Goal: Task Accomplishment & Management: Use online tool/utility

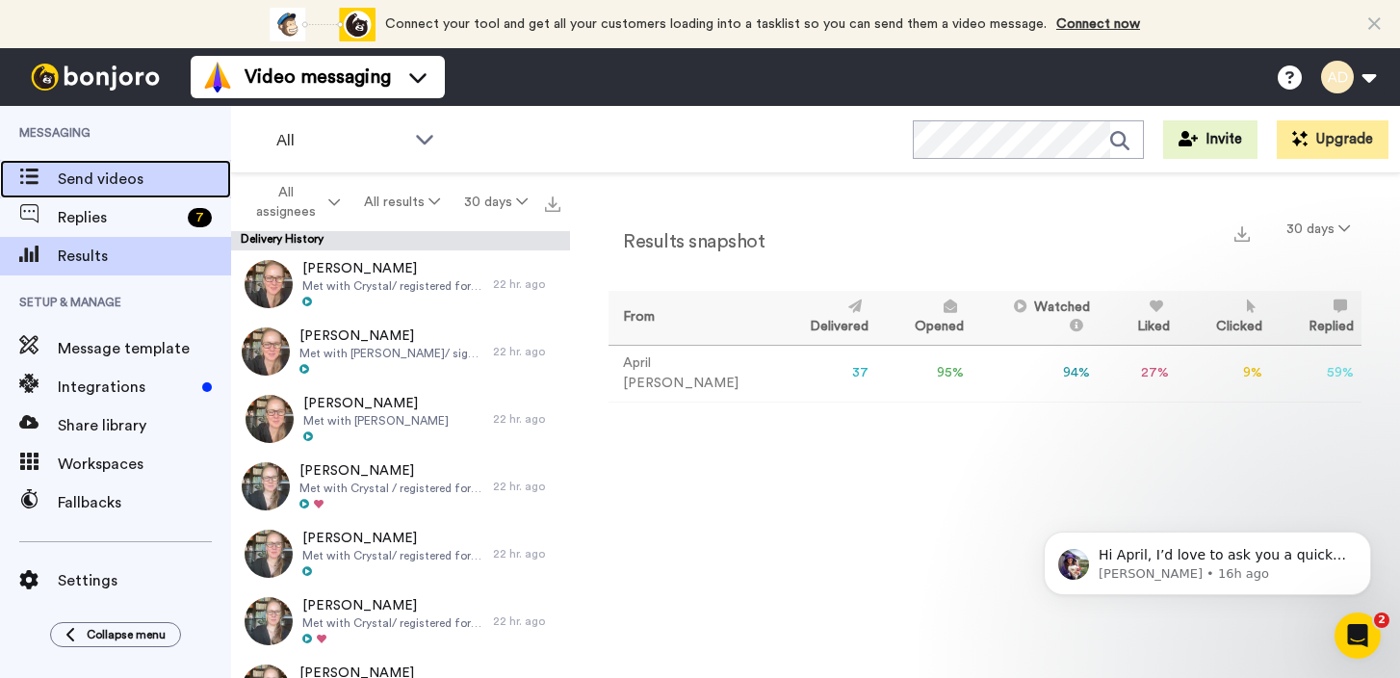
click at [111, 177] on span "Send videos" at bounding box center [144, 178] width 173 height 23
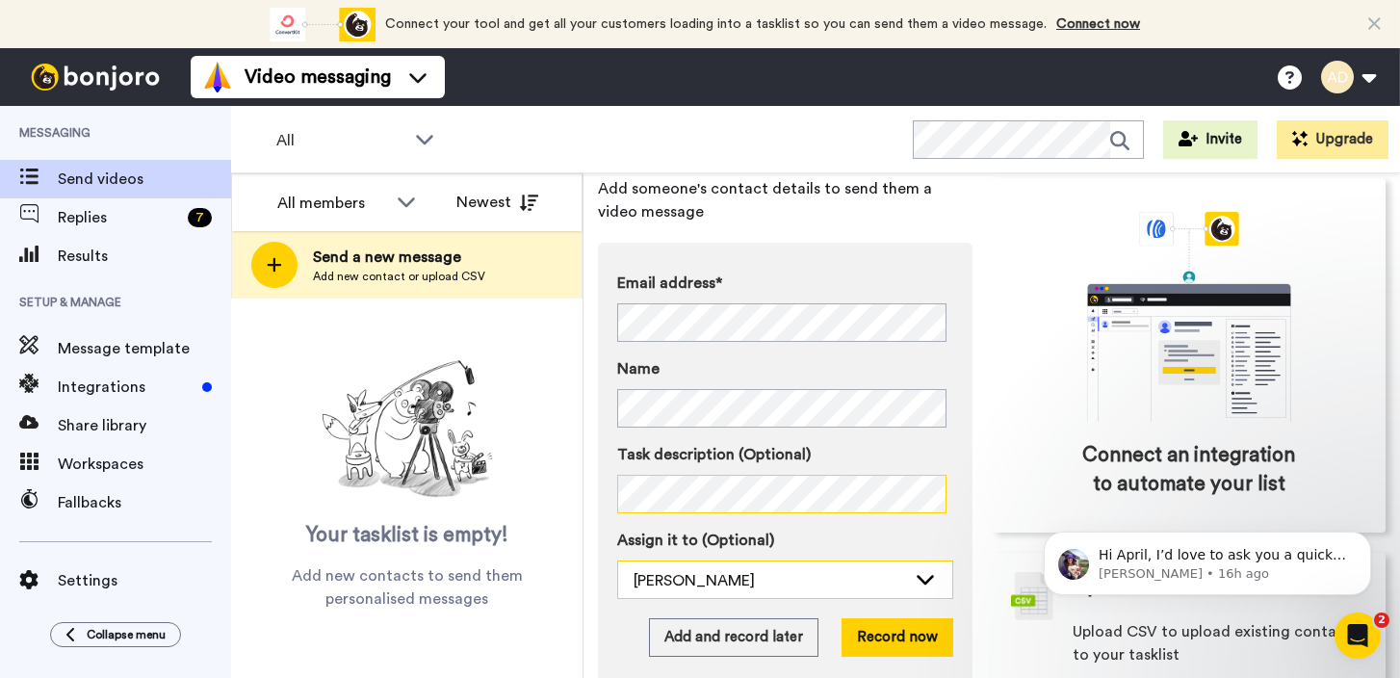
scroll to position [140, 0]
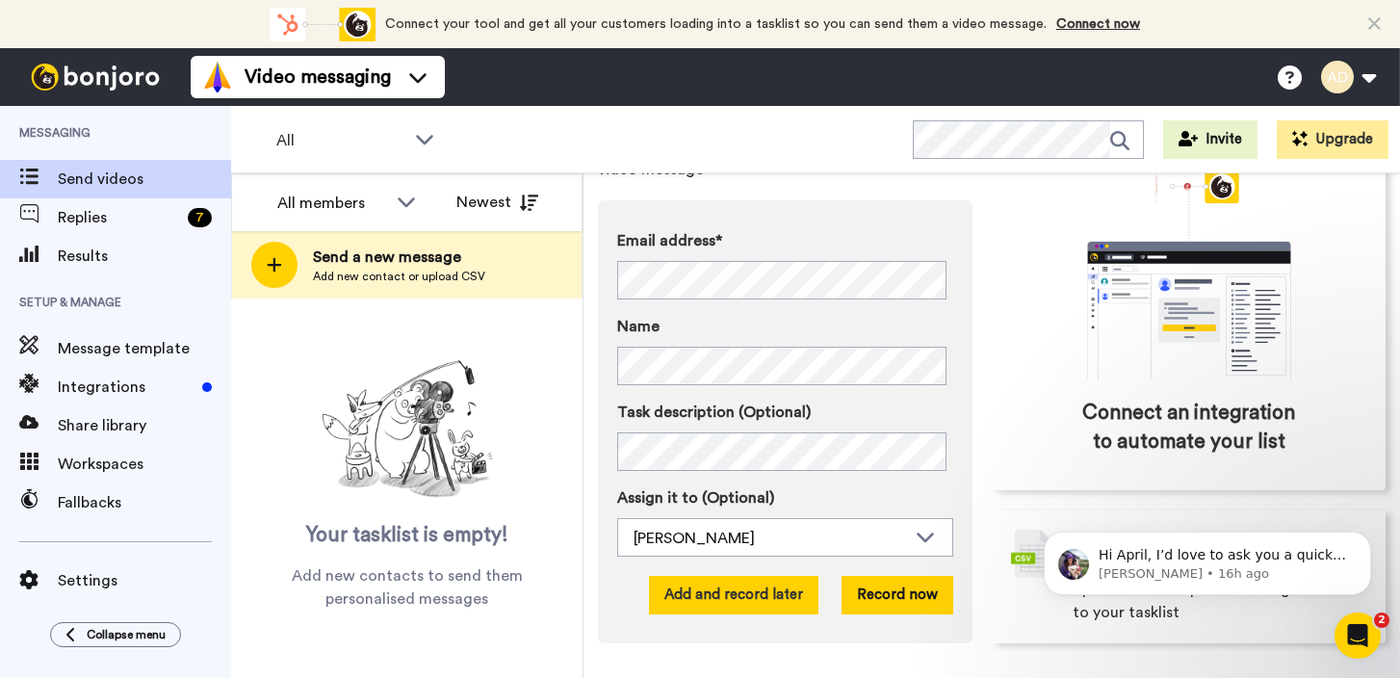
click at [734, 595] on button "Add and record later" at bounding box center [733, 595] width 169 height 39
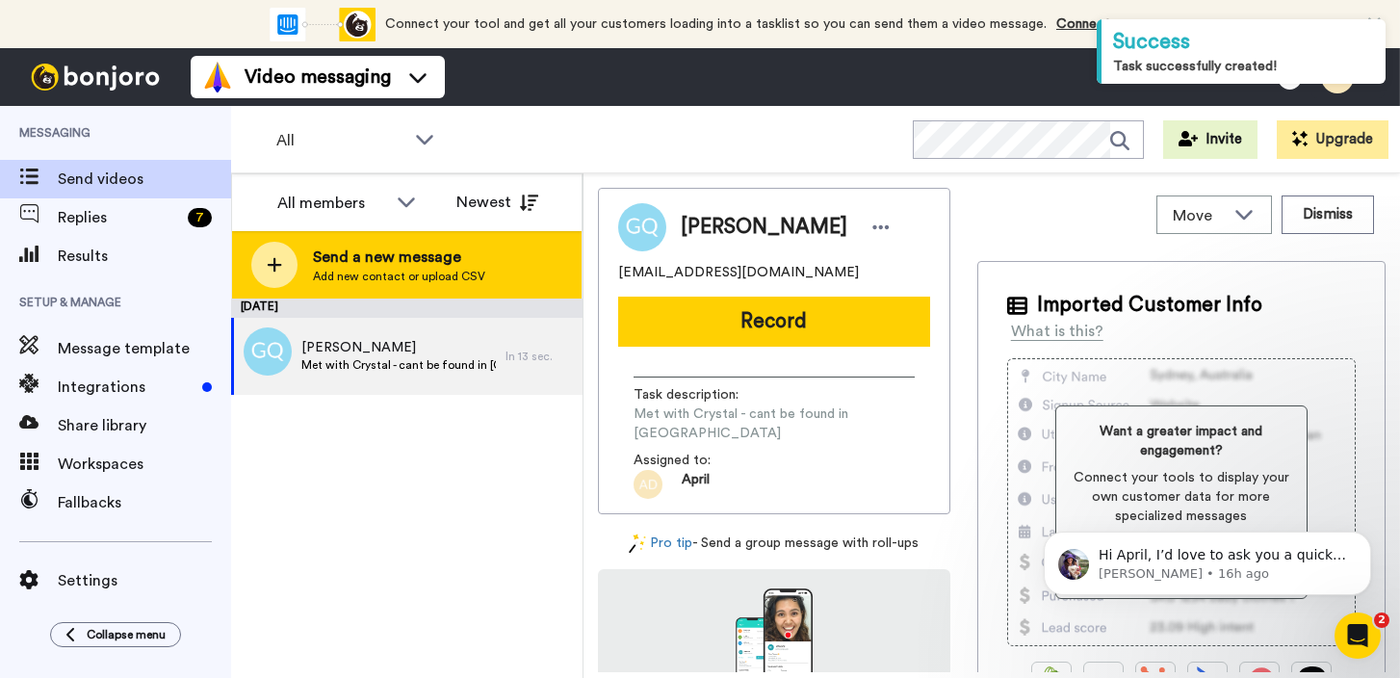
click at [450, 253] on span "Send a new message" at bounding box center [399, 256] width 172 height 23
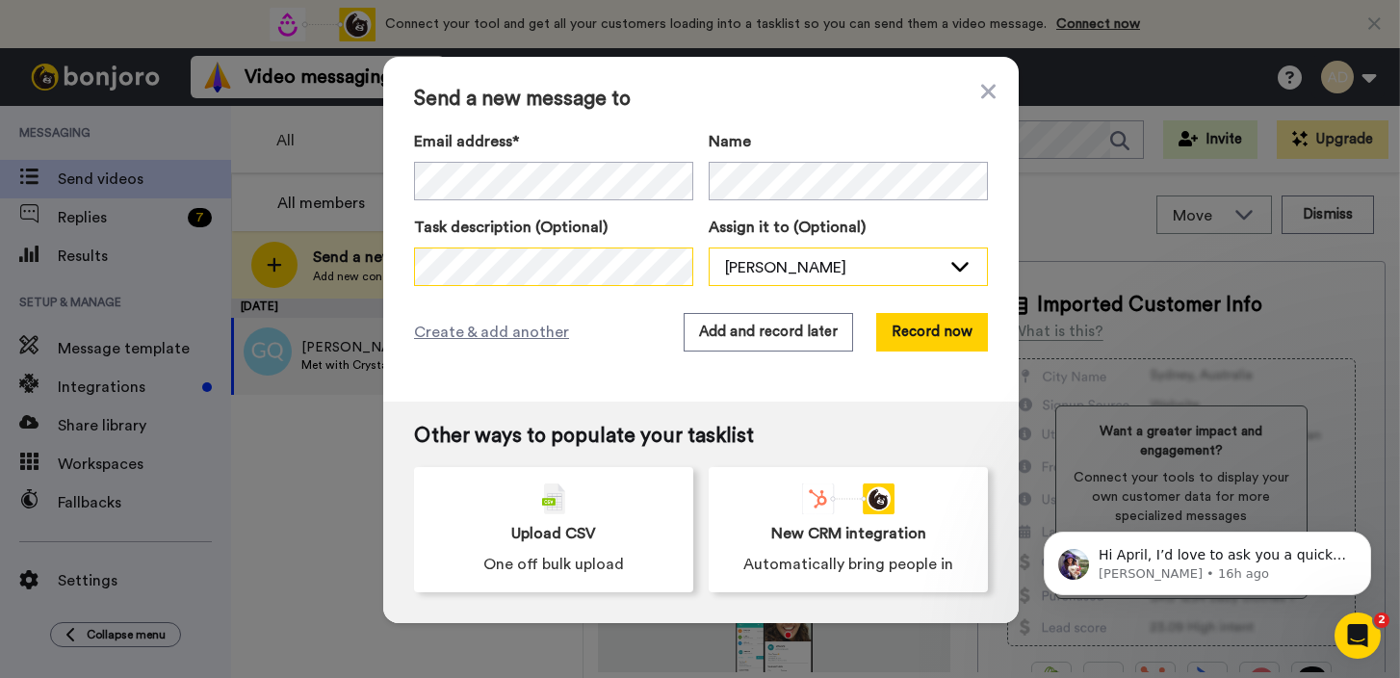
scroll to position [0, 699]
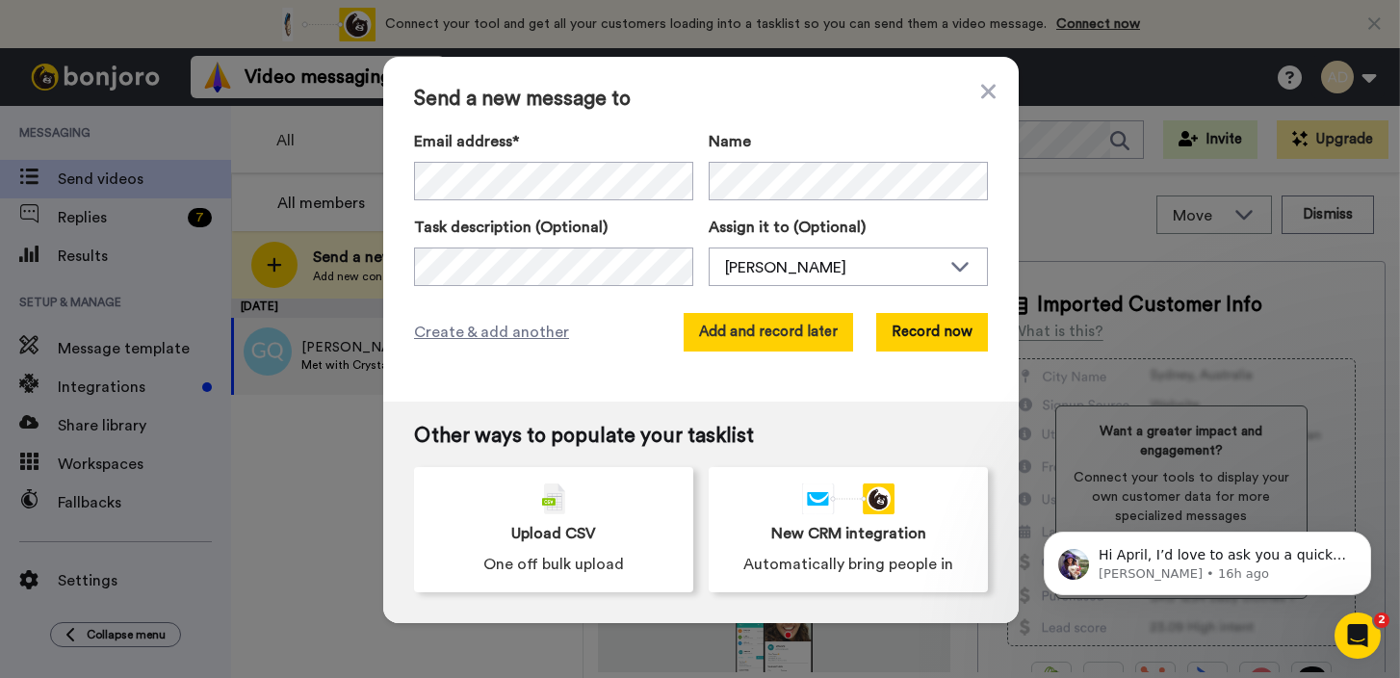
click at [760, 334] on button "Add and record later" at bounding box center [767, 332] width 169 height 39
